Goal: Information Seeking & Learning: Find contact information

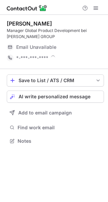
scroll to position [136, 108]
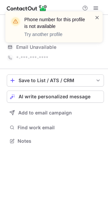
click at [96, 15] on span at bounding box center [96, 17] width 5 height 7
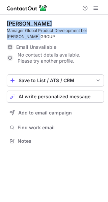
drag, startPoint x: 37, startPoint y: 34, endPoint x: 4, endPoint y: 27, distance: 34.5
click at [4, 27] on div "Philipp Weiß Manager Global Product Development bei HARTMANN GROUP Email Unavai…" at bounding box center [54, 83] width 108 height 136
copy div "Philipp Weiß Manager Global Product Development bei HARTMANN GROUP"
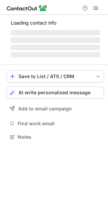
scroll to position [130, 108]
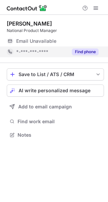
click at [81, 50] on button "Find phone" at bounding box center [85, 51] width 27 height 7
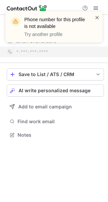
click at [96, 16] on span at bounding box center [96, 17] width 5 height 7
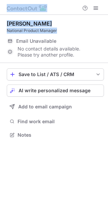
drag, startPoint x: 66, startPoint y: 30, endPoint x: 58, endPoint y: 29, distance: 8.1
copy div "Sabine Geiger National Product Manager"
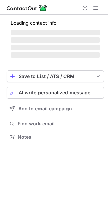
scroll to position [130, 108]
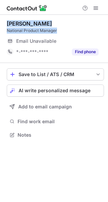
drag, startPoint x: 64, startPoint y: 31, endPoint x: 2, endPoint y: 23, distance: 62.6
click at [2, 23] on div "Sabine Geiger National Product Manager Email Unavailable Email address *-***-**…" at bounding box center [54, 80] width 108 height 130
copy div "Sabine Geiger National Product Manager"
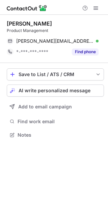
scroll to position [130, 108]
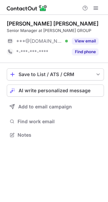
scroll to position [130, 108]
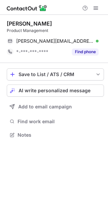
scroll to position [130, 108]
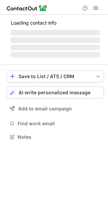
scroll to position [130, 108]
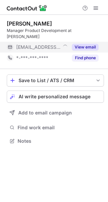
click at [85, 44] on button "View email" at bounding box center [85, 47] width 27 height 7
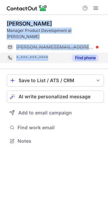
drag, startPoint x: 5, startPoint y: 22, endPoint x: 95, endPoint y: 47, distance: 93.8
click at [95, 47] on div "Nicole Zanker Manager Product Development at HARTMANN nicole.zanker@grupohartma…" at bounding box center [54, 83] width 108 height 136
click at [90, 54] on button "Find phone" at bounding box center [85, 57] width 27 height 7
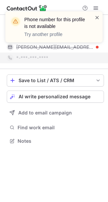
click at [94, 18] on span at bounding box center [96, 17] width 5 height 7
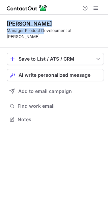
scroll to position [109, 108]
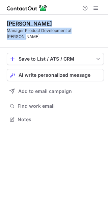
drag, startPoint x: 71, startPoint y: 39, endPoint x: 105, endPoint y: 31, distance: 35.4
click at [105, 31] on div "Nicole Zanker Manager Product Development at HARTMANN Save to List / ATS / CRM …" at bounding box center [54, 72] width 108 height 115
copy div "Nicole Zanker Manager Product Development at HARTMANN"
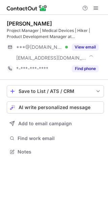
scroll to position [147, 108]
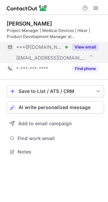
click at [76, 48] on button "View email" at bounding box center [85, 47] width 27 height 7
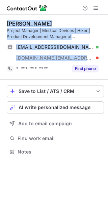
drag, startPoint x: 92, startPoint y: 57, endPoint x: 30, endPoint y: 22, distance: 71.3
click at [4, 22] on div "Tzu-Wen Wang Project Manager | Medical Devices | Hiker | Product Development Ma…" at bounding box center [54, 88] width 108 height 147
copy div "Tzu-Wen Wang Project Manager | Medical Devices | Hiker | Product Development Ma…"
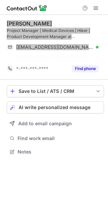
scroll to position [136, 108]
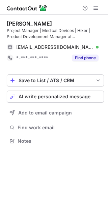
scroll to position [136, 108]
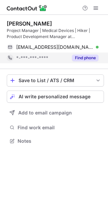
click at [80, 56] on button "Find phone" at bounding box center [85, 57] width 27 height 7
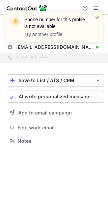
click at [96, 18] on span at bounding box center [96, 17] width 5 height 7
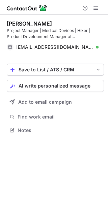
scroll to position [125, 108]
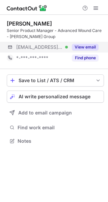
scroll to position [136, 108]
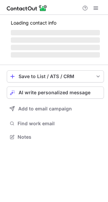
scroll to position [130, 108]
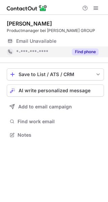
click at [79, 54] on button "Find phone" at bounding box center [85, 51] width 27 height 7
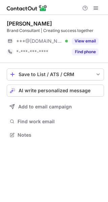
scroll to position [130, 108]
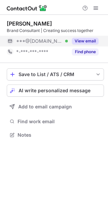
click at [86, 42] on button "View email" at bounding box center [85, 41] width 27 height 7
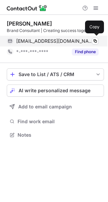
click at [91, 41] on div "julielesfar@gmail.com Verified" at bounding box center [57, 41] width 82 height 6
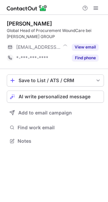
scroll to position [136, 108]
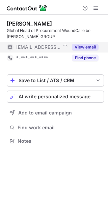
click at [84, 46] on button "View email" at bounding box center [85, 47] width 27 height 7
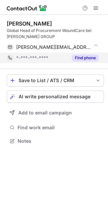
click at [82, 55] on button "Find phone" at bounding box center [85, 57] width 27 height 7
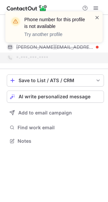
click at [97, 17] on span at bounding box center [96, 17] width 5 height 7
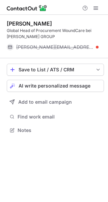
scroll to position [125, 108]
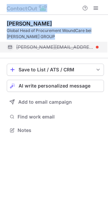
drag, startPoint x: 59, startPoint y: 37, endPoint x: 98, endPoint y: 48, distance: 40.3
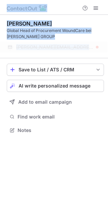
copy div "Sabine Leitgib Global Head of Procurement WoundCare bei HARTMANN GROUP sabine.l…"
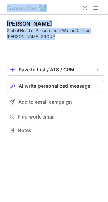
scroll to position [115, 108]
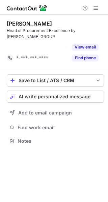
scroll to position [125, 108]
